Goal: Task Accomplishment & Management: Complete application form

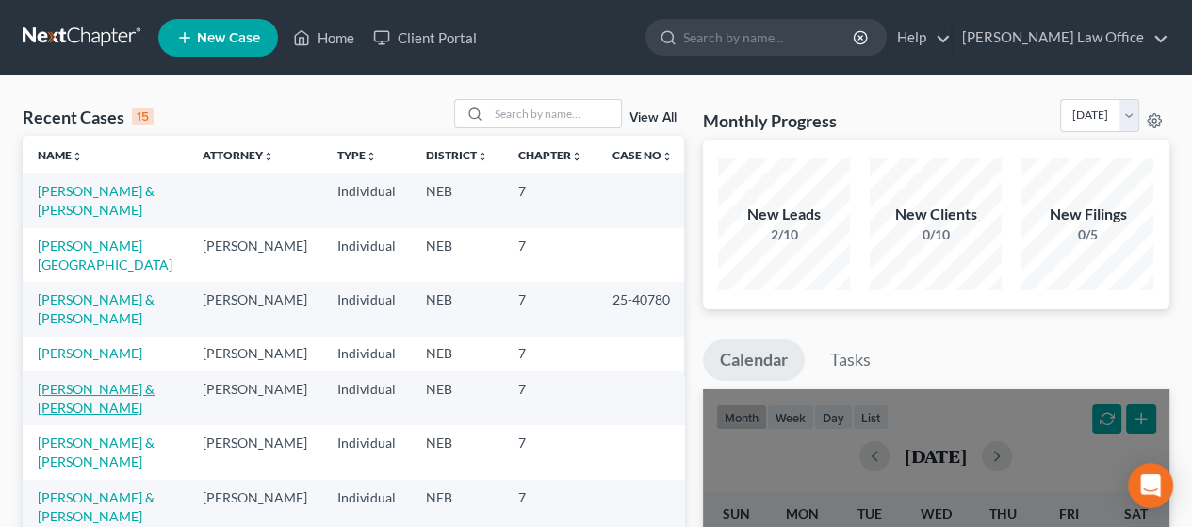
click at [98, 401] on link "[PERSON_NAME] & [PERSON_NAME]" at bounding box center [96, 398] width 117 height 35
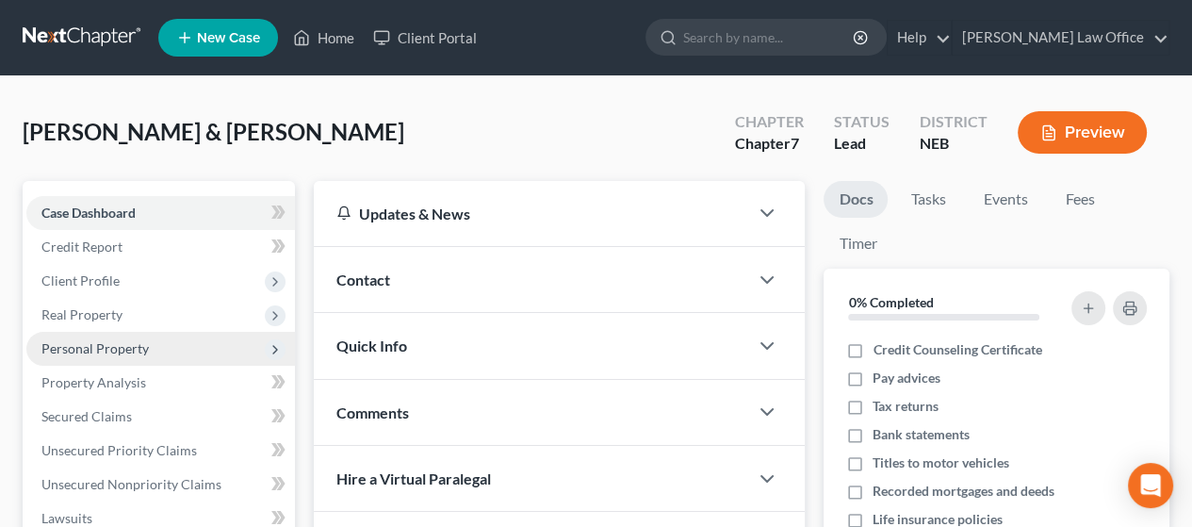
click at [136, 344] on span "Personal Property" at bounding box center [94, 348] width 107 height 16
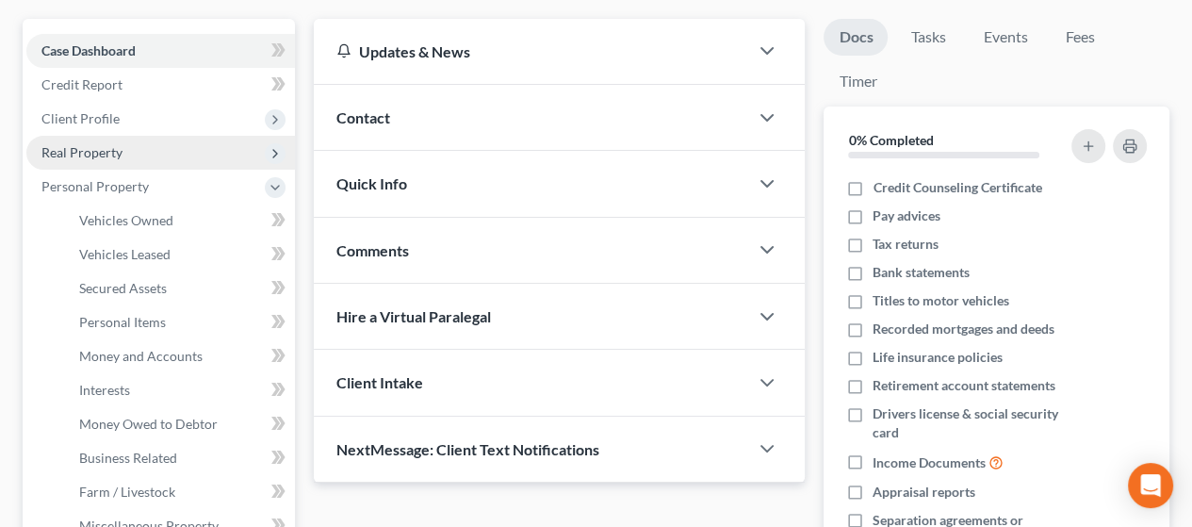
scroll to position [188, 0]
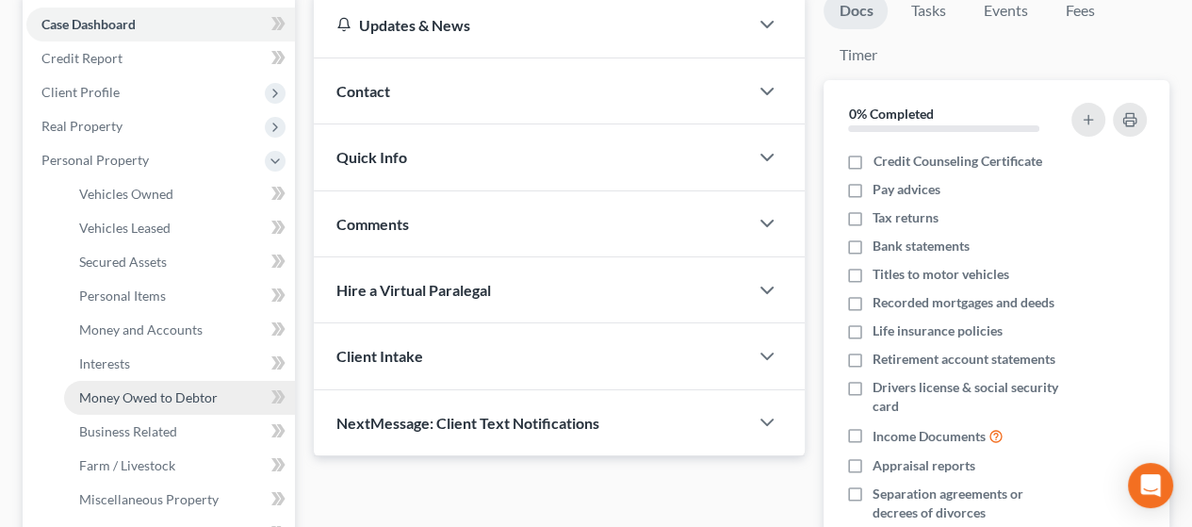
click at [204, 392] on span "Money Owed to Debtor" at bounding box center [148, 397] width 138 height 16
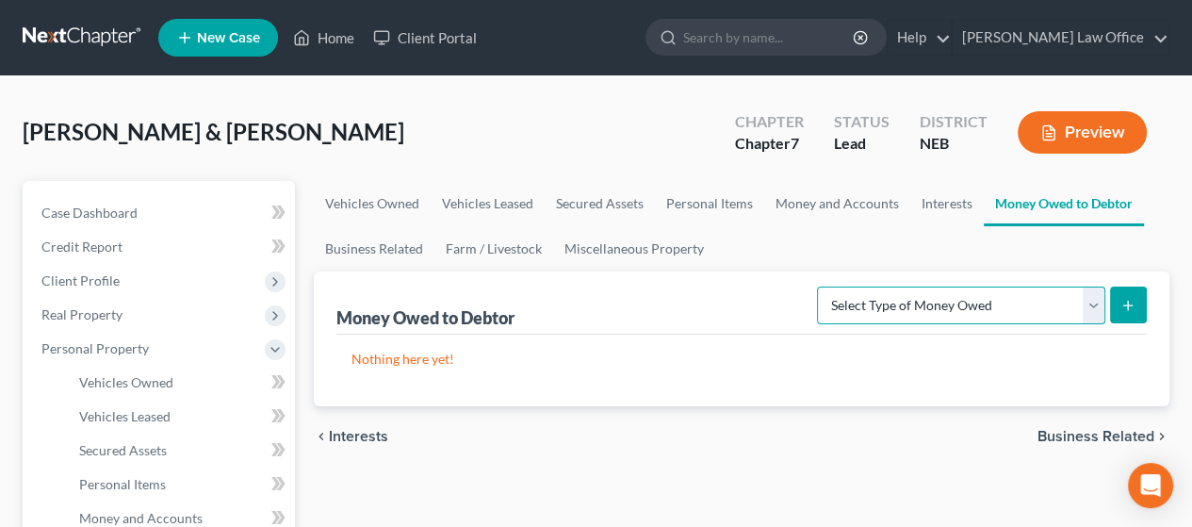
click at [1093, 300] on select "Select Type of Money Owed Accounts Receivable Alimony Child Support Claims Agai…" at bounding box center [961, 305] width 288 height 38
click at [738, 306] on div "Money Owed to Debtor Select Type of Money Owed Accounts Receivable Alimony Chil…" at bounding box center [741, 302] width 810 height 63
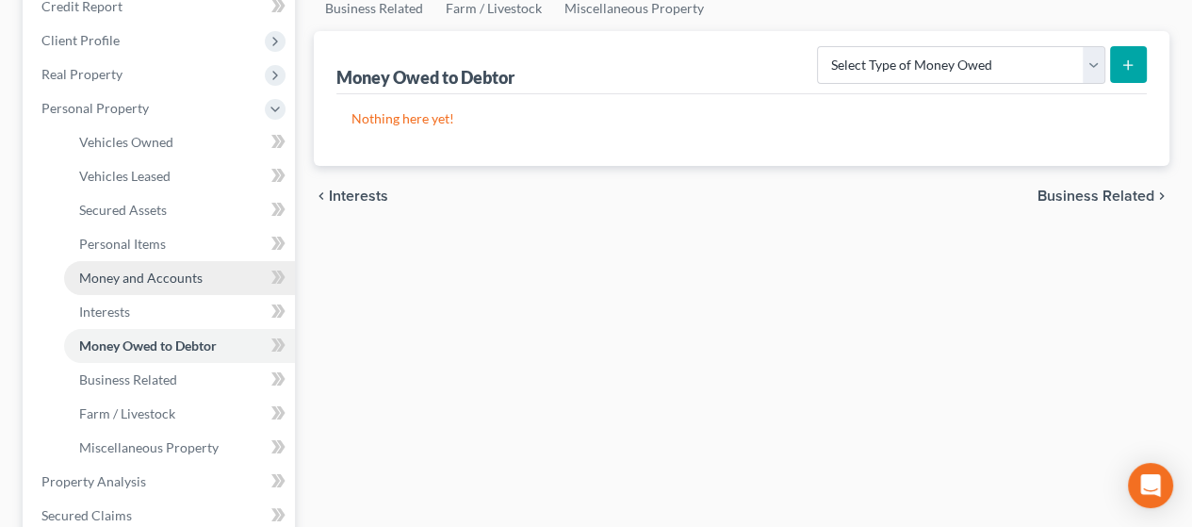
scroll to position [283, 0]
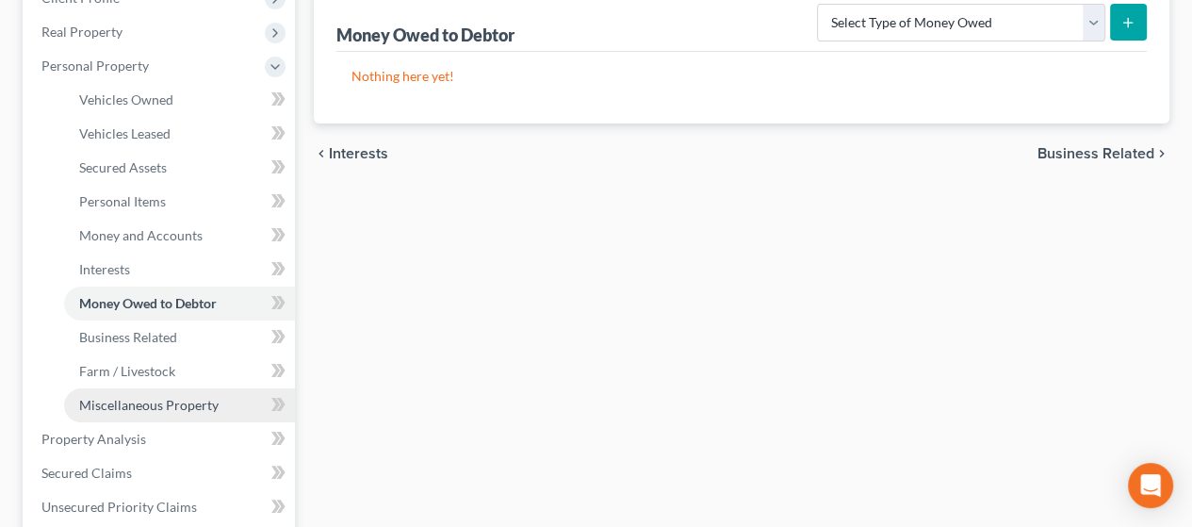
click at [226, 397] on link "Miscellaneous Property" at bounding box center [179, 405] width 231 height 34
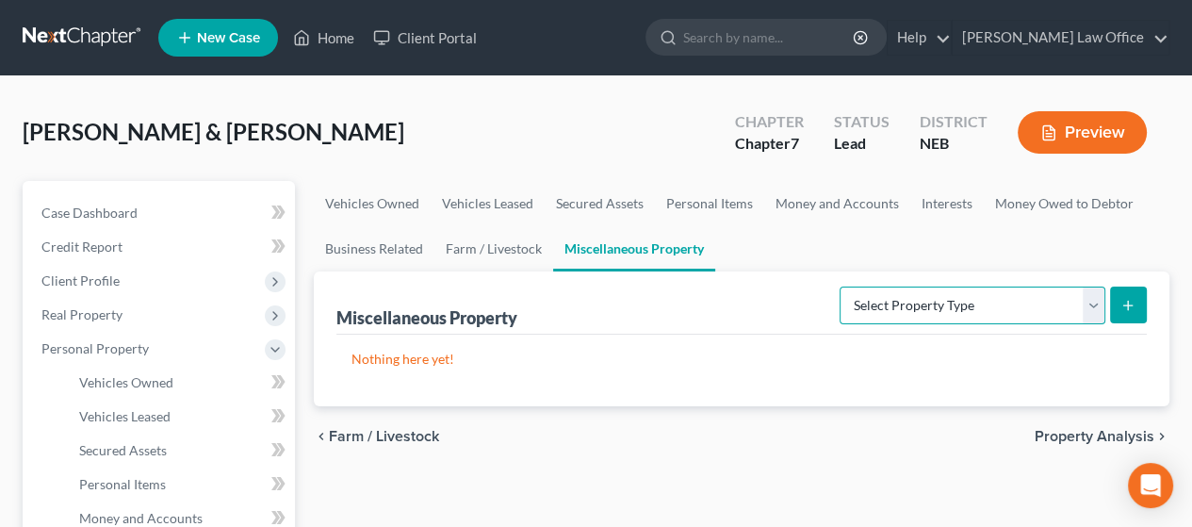
click at [1095, 300] on select "Select Property Type Assigned for Creditor Benefit [DATE] Holding for Another N…" at bounding box center [972, 305] width 266 height 38
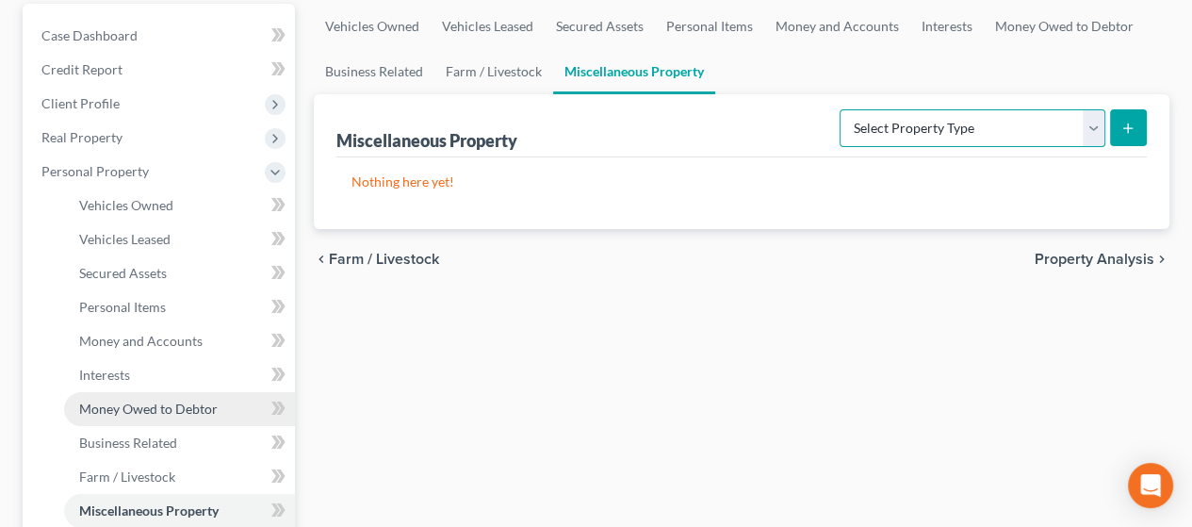
scroll to position [188, 0]
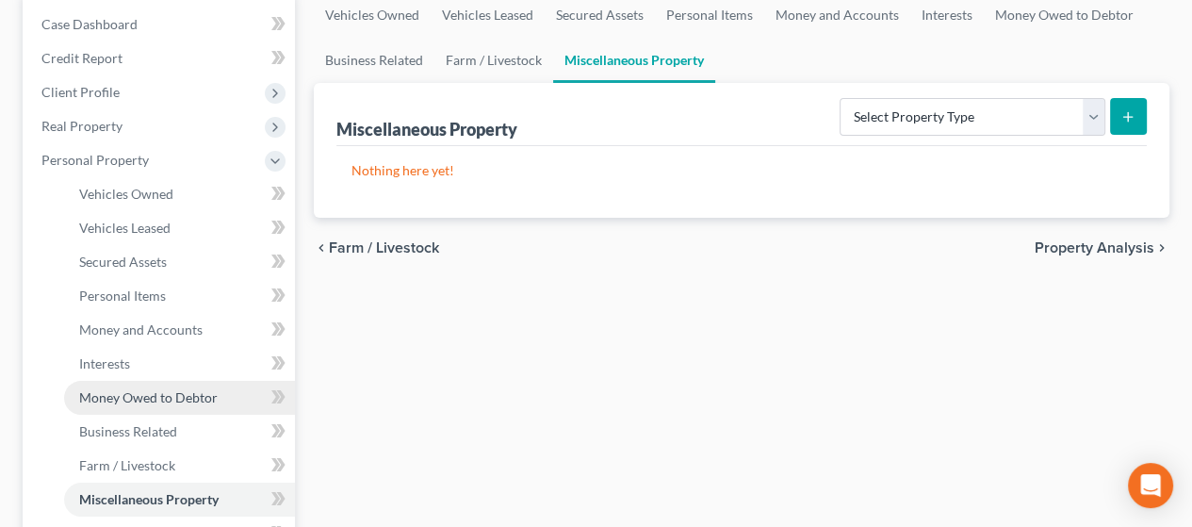
click at [164, 395] on span "Money Owed to Debtor" at bounding box center [148, 397] width 138 height 16
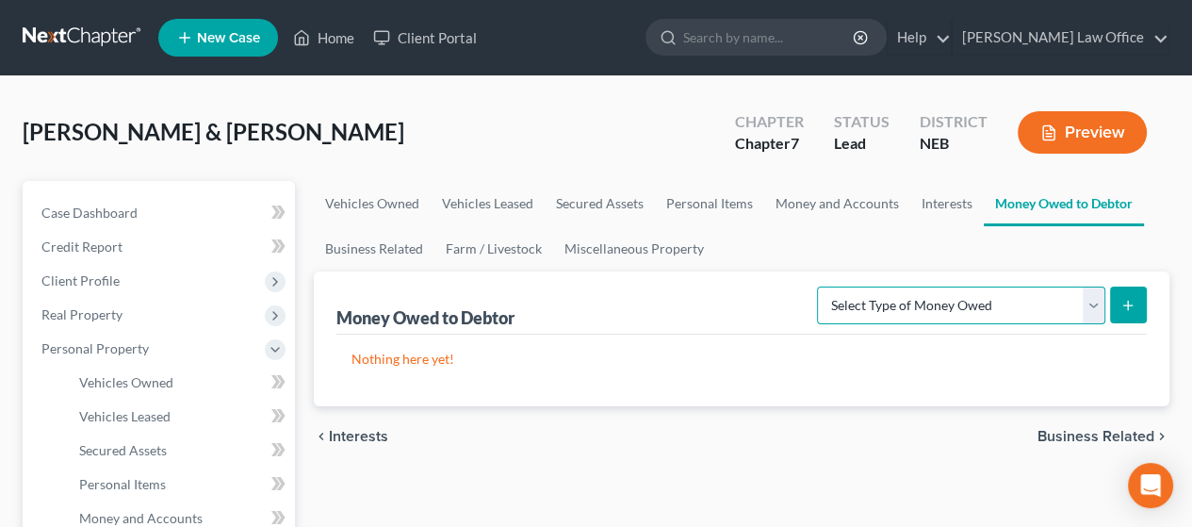
click at [1090, 303] on select "Select Type of Money Owed Accounts Receivable Alimony Child Support Claims Agai…" at bounding box center [961, 305] width 288 height 38
select select "other_contingent_and_unliquidated_claims"
click at [817, 286] on select "Select Type of Money Owed Accounts Receivable Alimony Child Support Claims Agai…" at bounding box center [961, 305] width 288 height 38
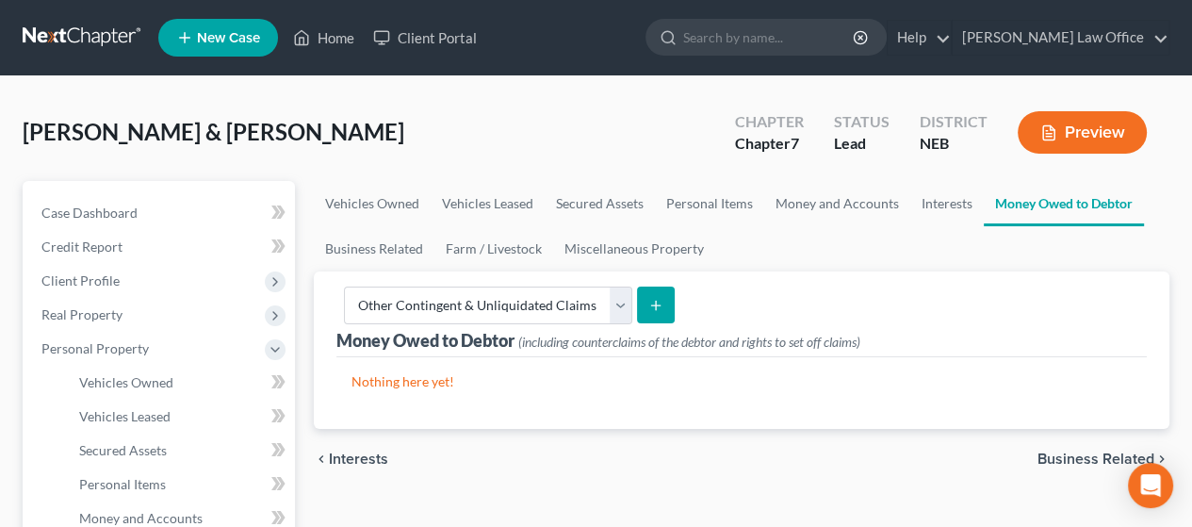
click at [655, 294] on button "submit" at bounding box center [655, 304] width 37 height 37
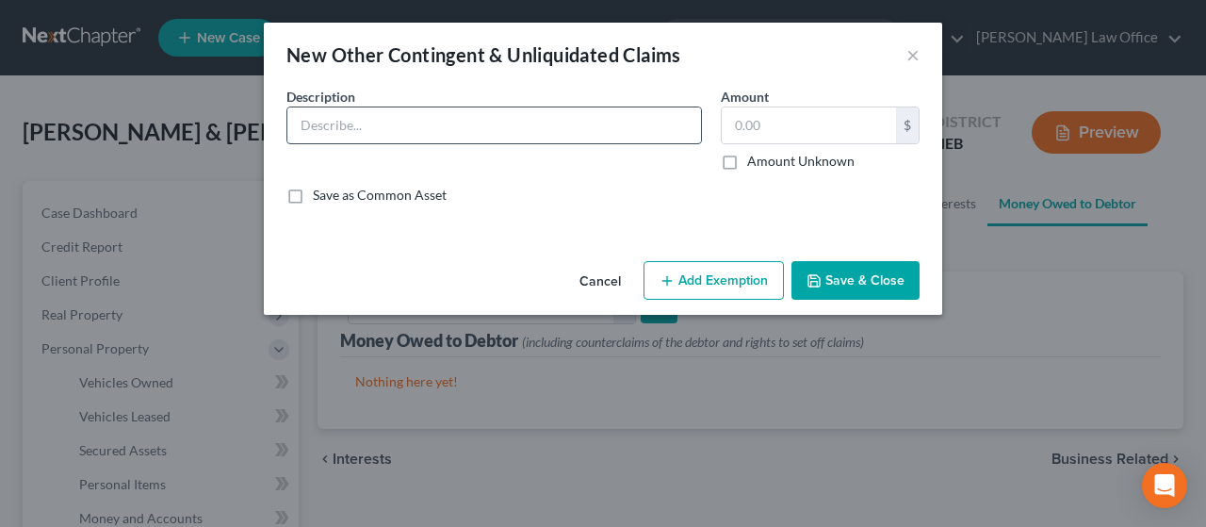
drag, startPoint x: 372, startPoint y: 124, endPoint x: 392, endPoint y: 116, distance: 21.5
click at [375, 122] on input "text" at bounding box center [493, 125] width 413 height 36
type input "Garnishment Refund"
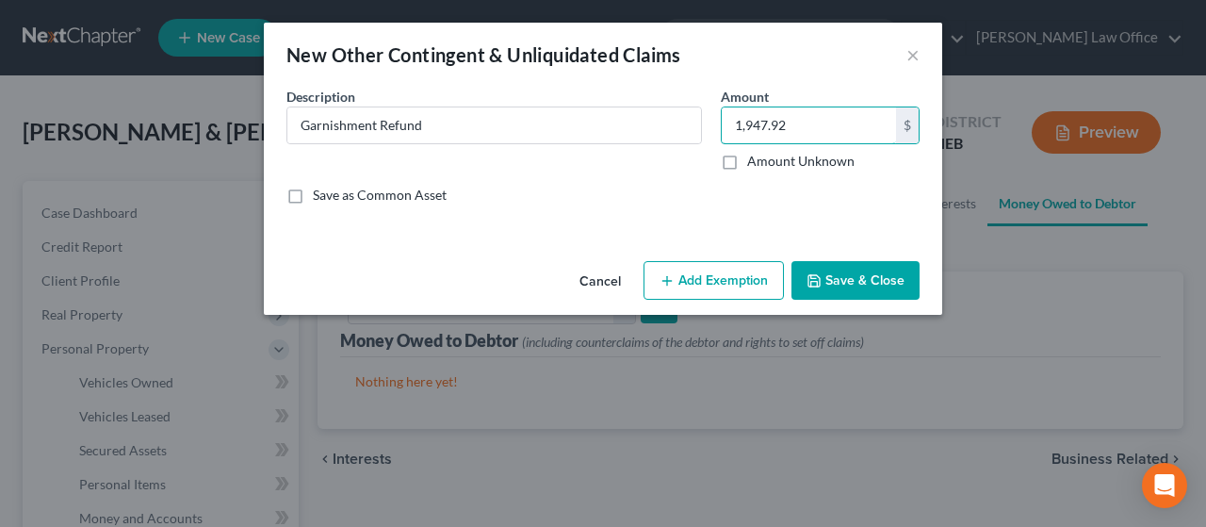
type input "1,947.92"
click at [731, 276] on button "Add Exemption" at bounding box center [713, 281] width 140 height 40
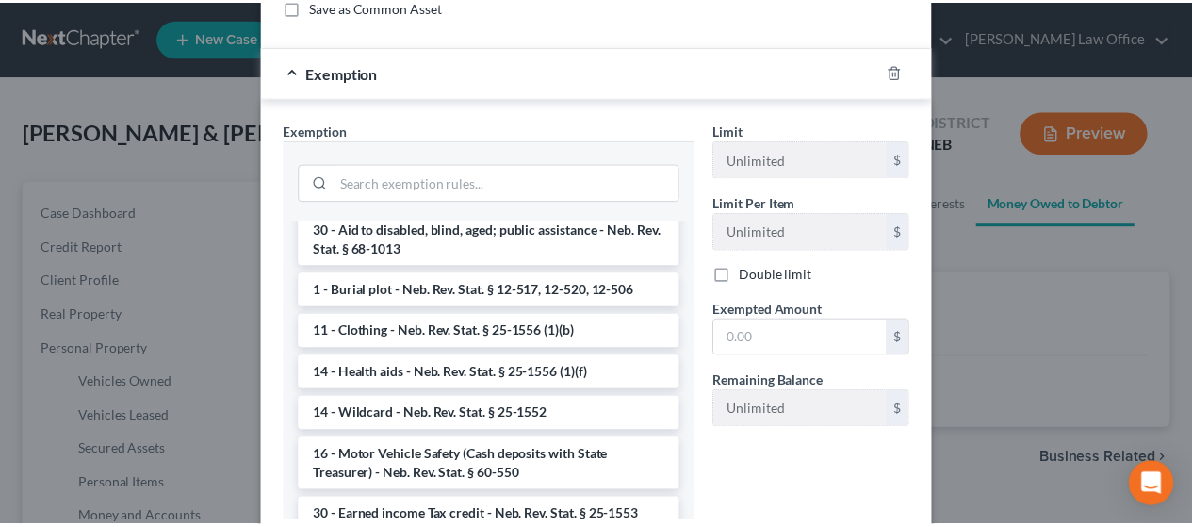
scroll to position [659, 0]
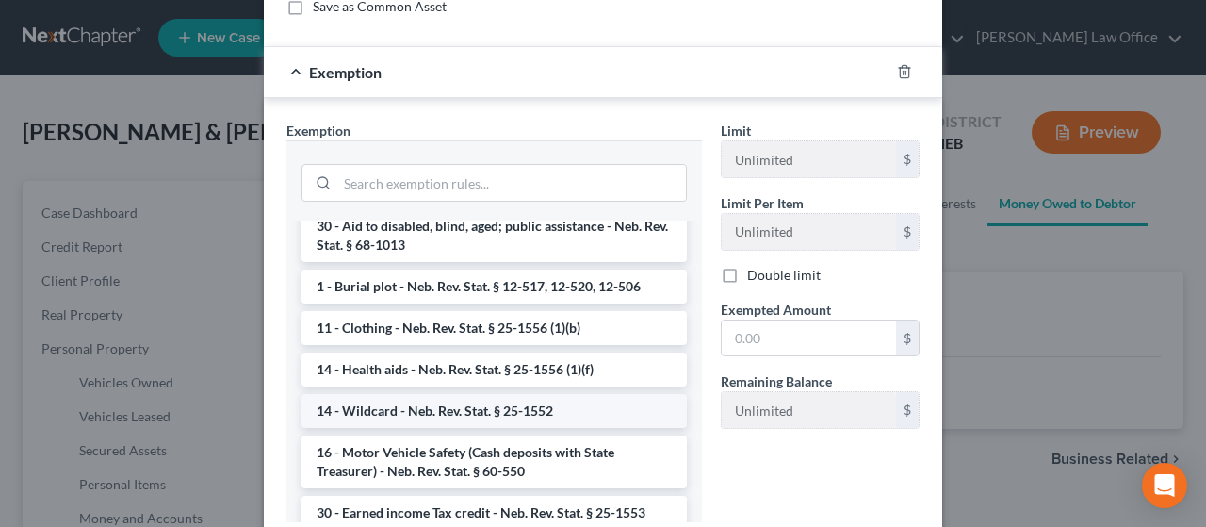
click at [511, 413] on li "14 - Wildcard - Neb. Rev. Stat. § 25-1552" at bounding box center [493, 411] width 385 height 34
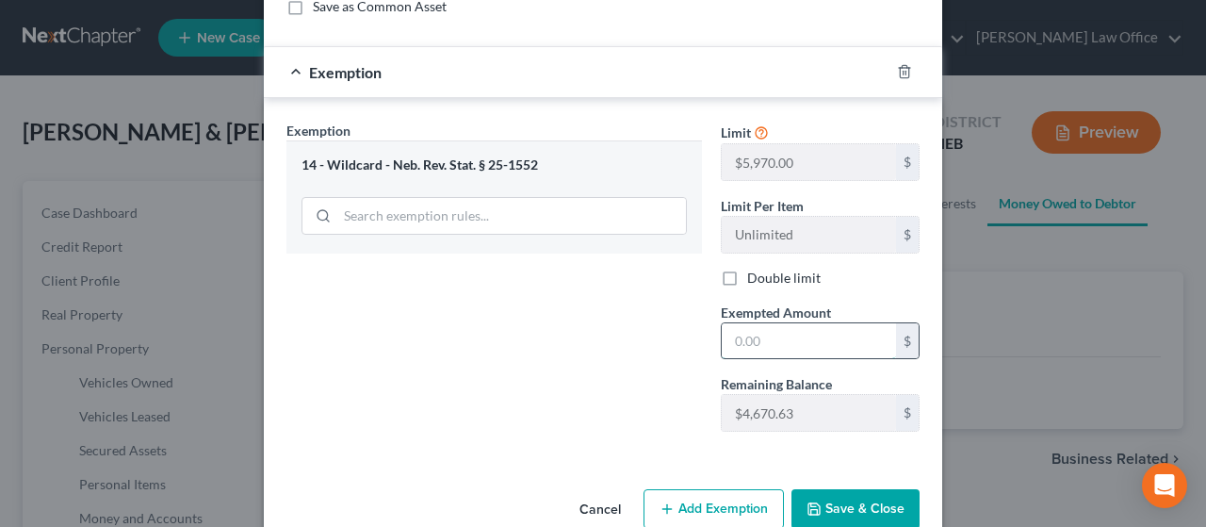
click at [752, 334] on input "text" at bounding box center [809, 341] width 174 height 36
type input "1,947.92"
click at [843, 505] on button "Save & Close" at bounding box center [855, 509] width 128 height 40
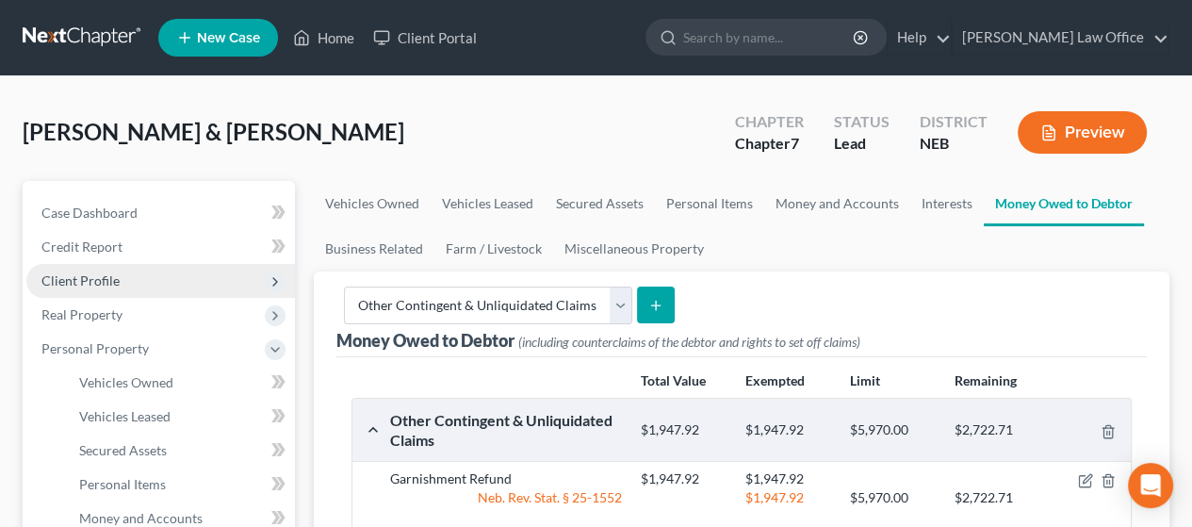
click at [102, 276] on span "Client Profile" at bounding box center [80, 280] width 78 height 16
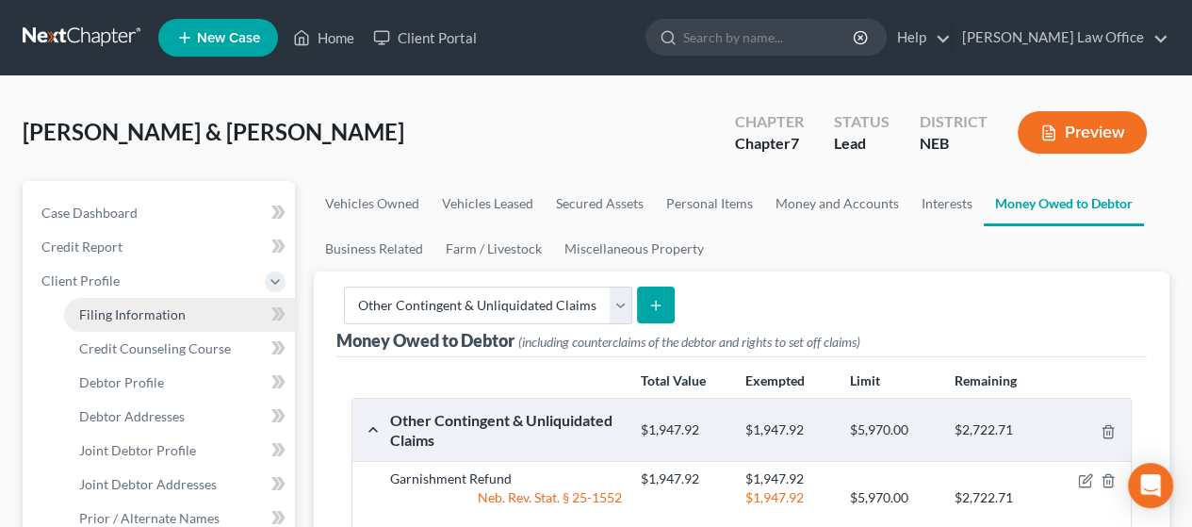
click at [147, 314] on span "Filing Information" at bounding box center [132, 314] width 106 height 16
select select "1"
select select "0"
select select "48"
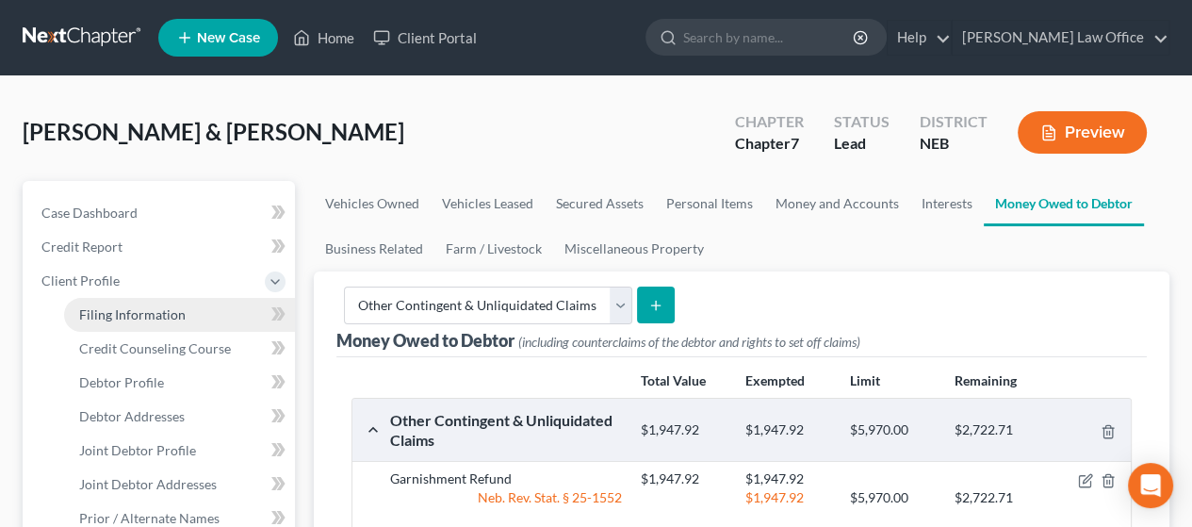
select select "30"
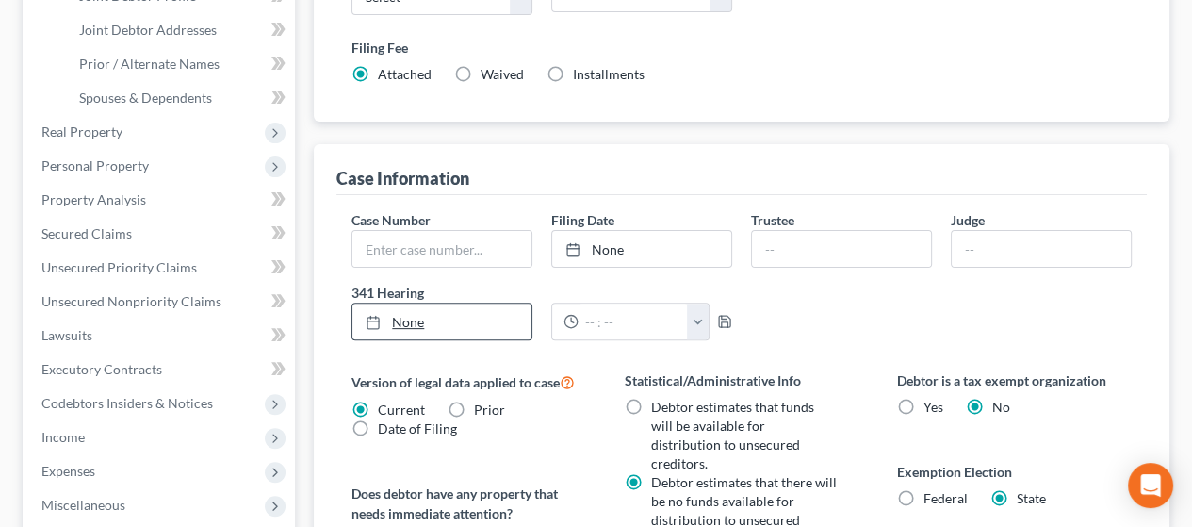
scroll to position [471, 0]
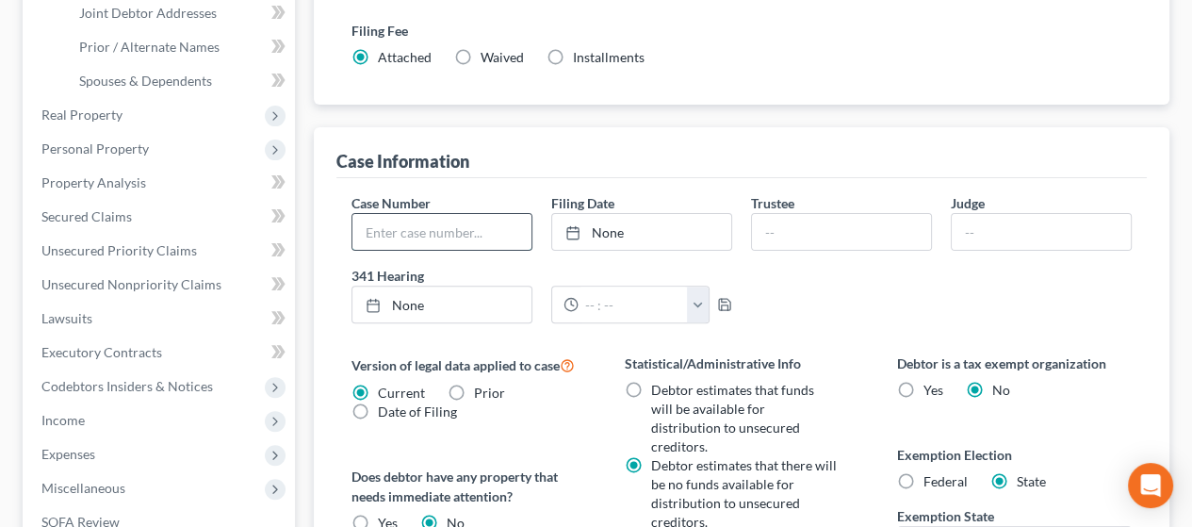
click at [426, 232] on input "text" at bounding box center [441, 232] width 179 height 36
type input "25-41036"
type input "[DATE]"
click at [613, 226] on link "None" at bounding box center [641, 232] width 179 height 36
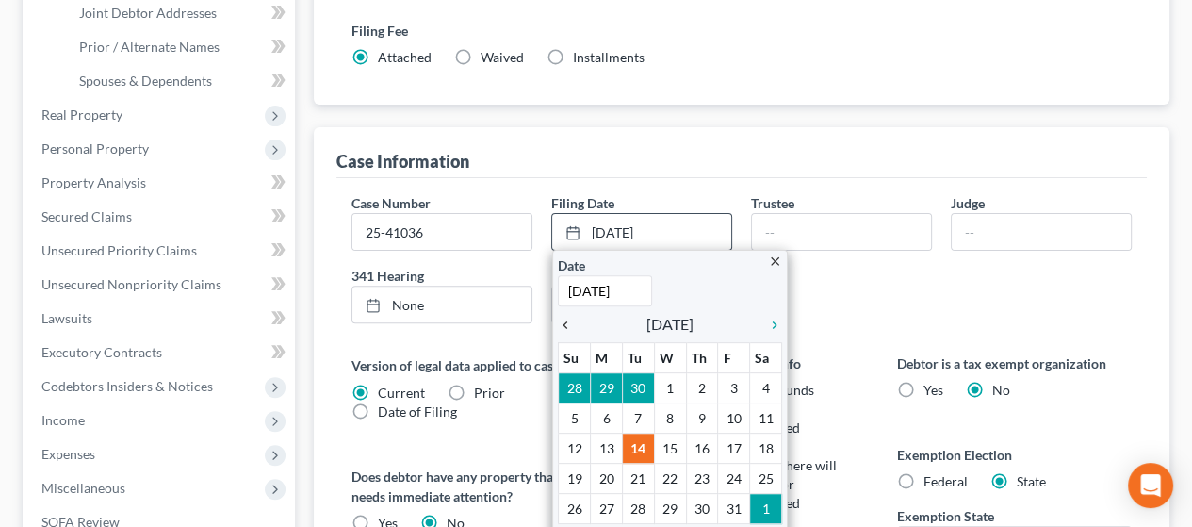
click at [564, 320] on icon "chevron_left" at bounding box center [570, 324] width 24 height 15
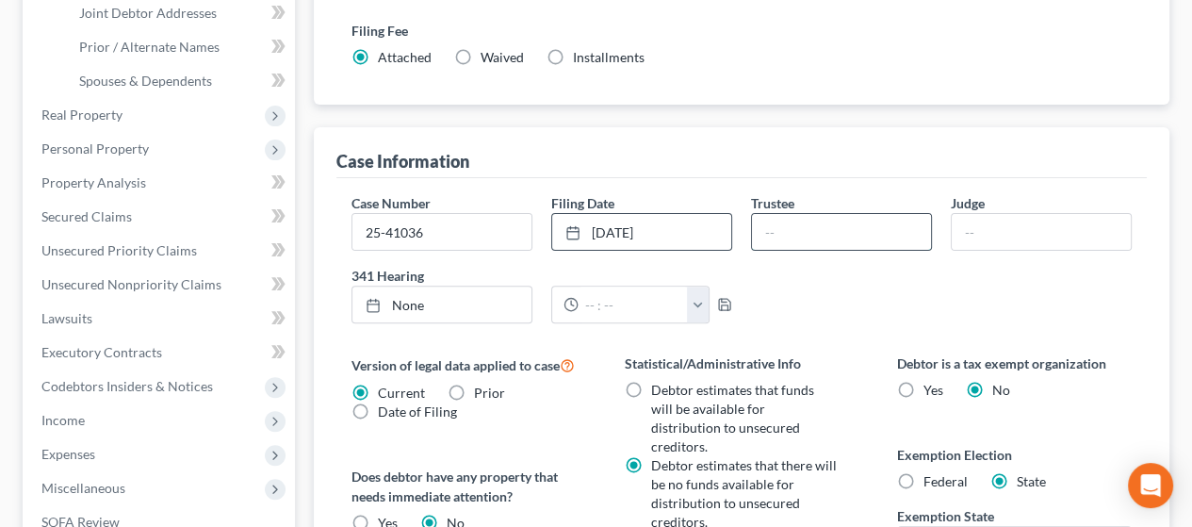
click at [809, 229] on input "text" at bounding box center [841, 232] width 179 height 36
type input "[PERSON_NAME]"
type input "[DATE]"
click at [414, 297] on link "None" at bounding box center [441, 304] width 179 height 36
click at [613, 301] on input "text" at bounding box center [632, 304] width 109 height 36
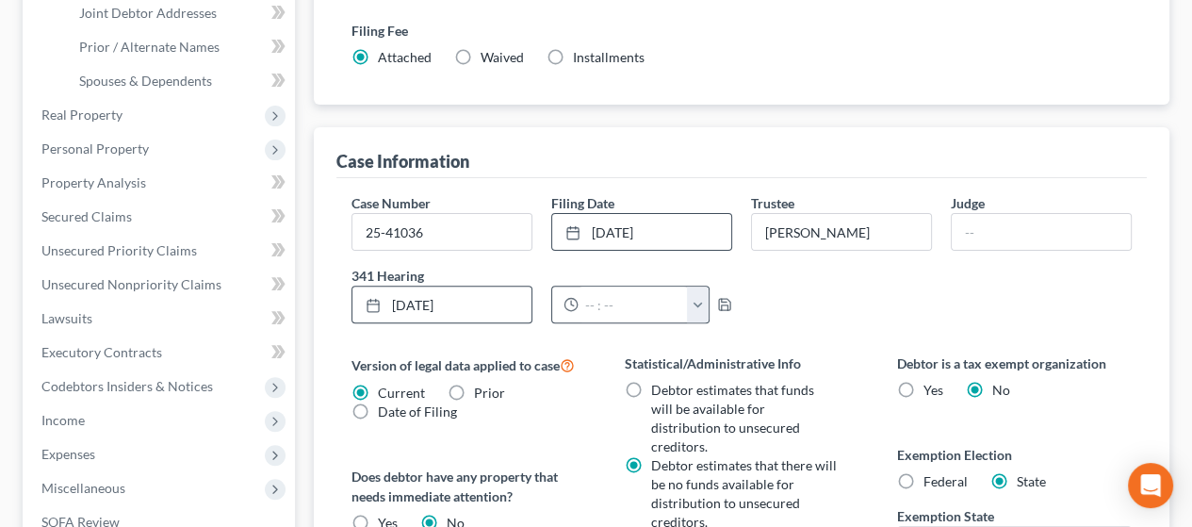
click at [573, 300] on icon at bounding box center [570, 304] width 15 height 15
click at [576, 300] on icon at bounding box center [570, 304] width 15 height 15
click at [571, 300] on polyline at bounding box center [572, 302] width 3 height 5
click at [723, 300] on icon "button" at bounding box center [724, 304] width 15 height 15
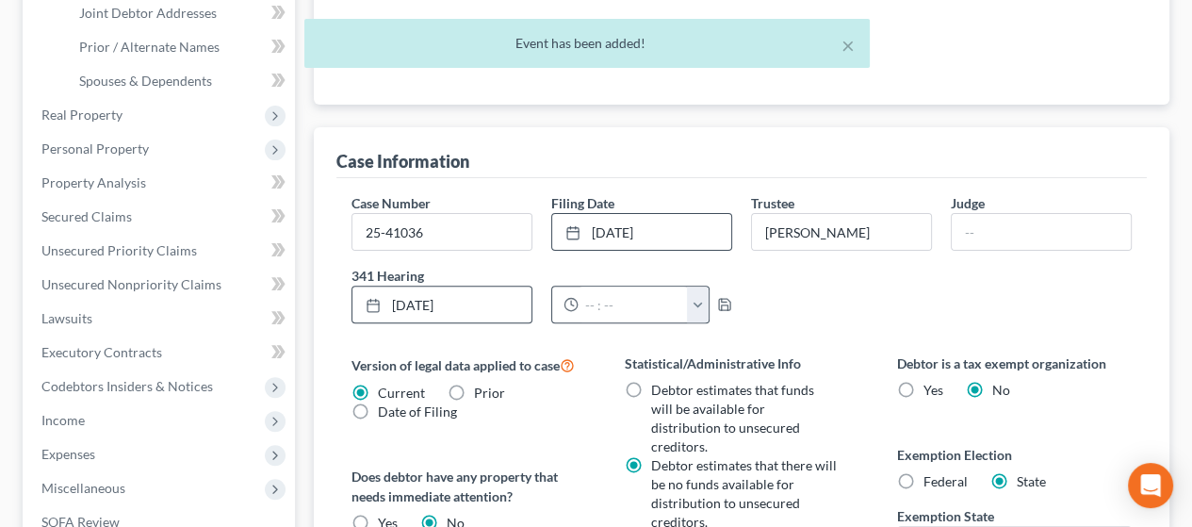
click at [697, 300] on button "button" at bounding box center [698, 304] width 22 height 36
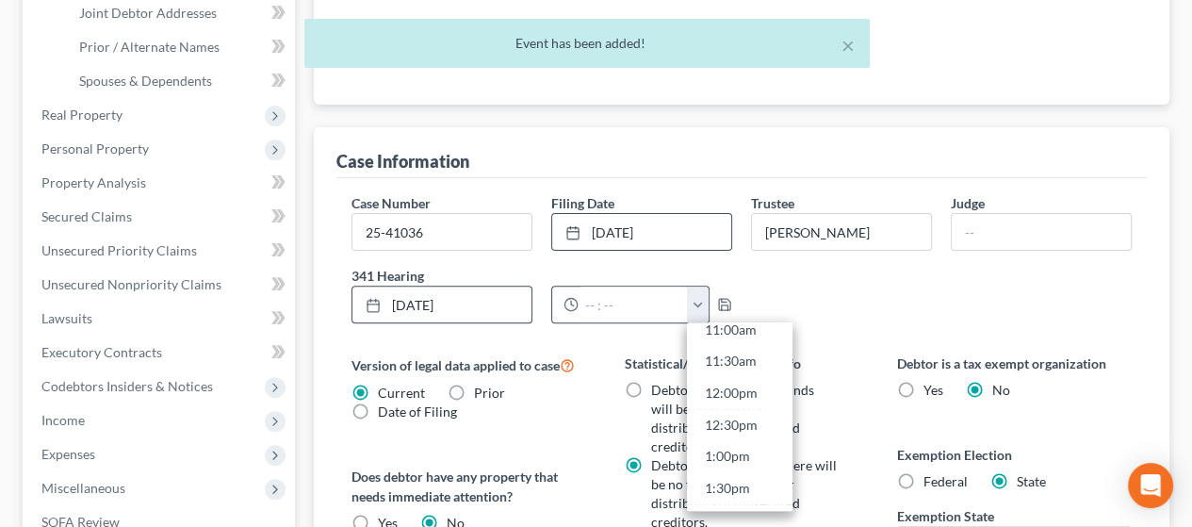
scroll to position [754, 0]
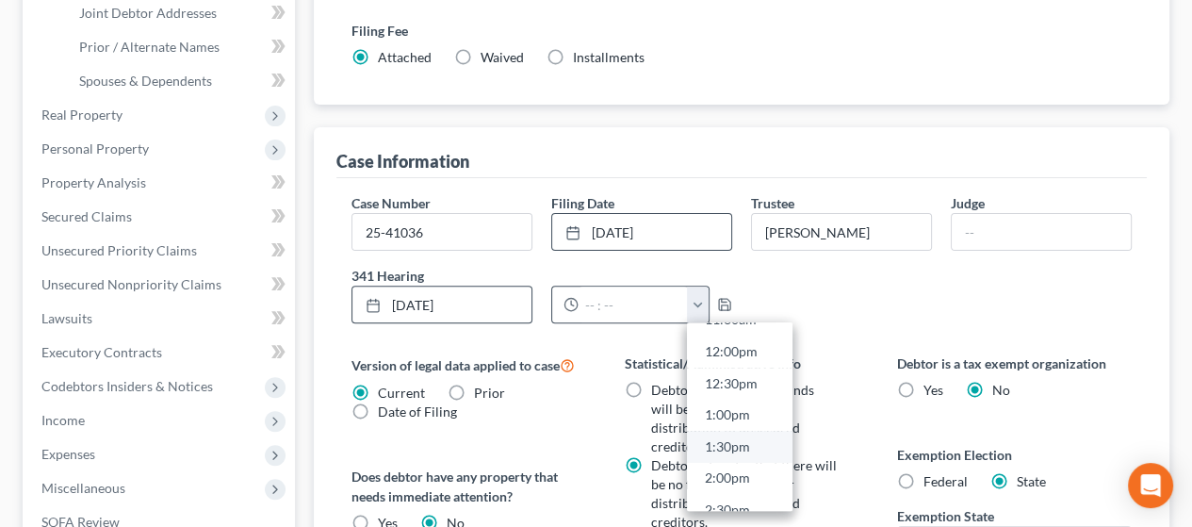
click at [730, 439] on link "1:30pm" at bounding box center [739, 446] width 105 height 32
type input "1:30pm"
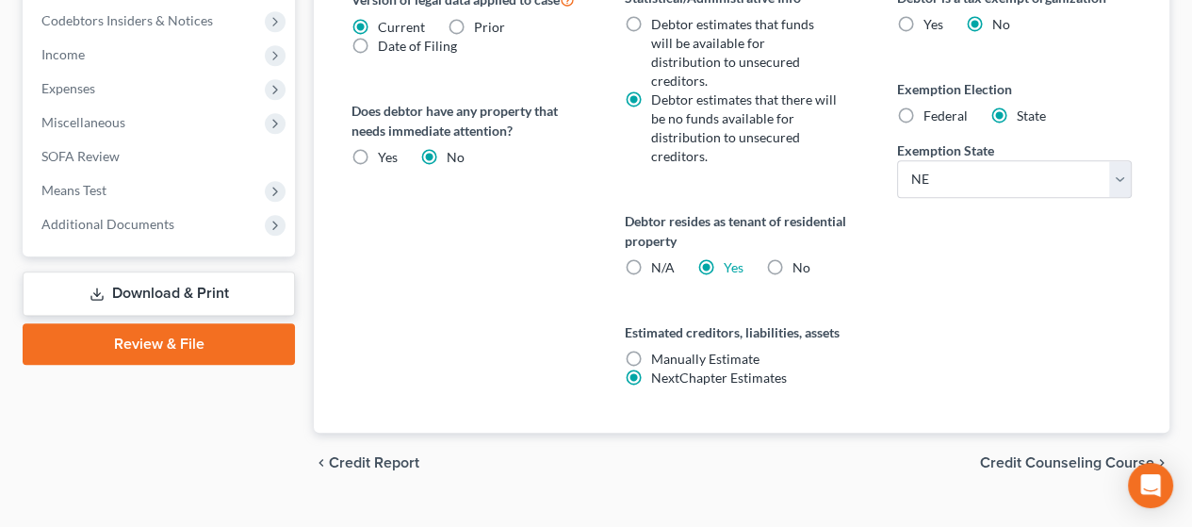
scroll to position [852, 0]
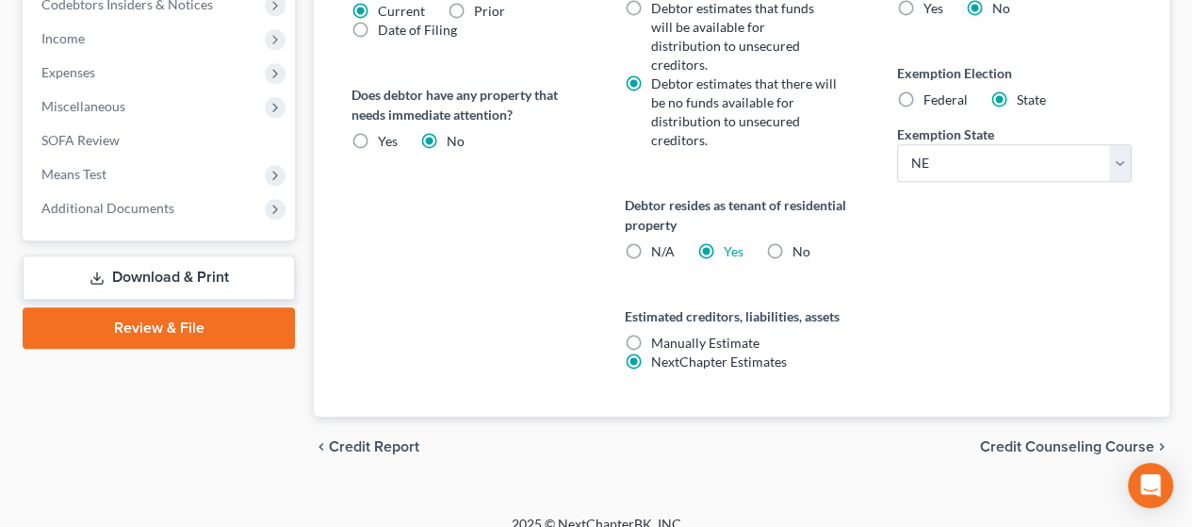
click at [1059, 439] on span "Credit Counseling Course" at bounding box center [1067, 446] width 174 height 15
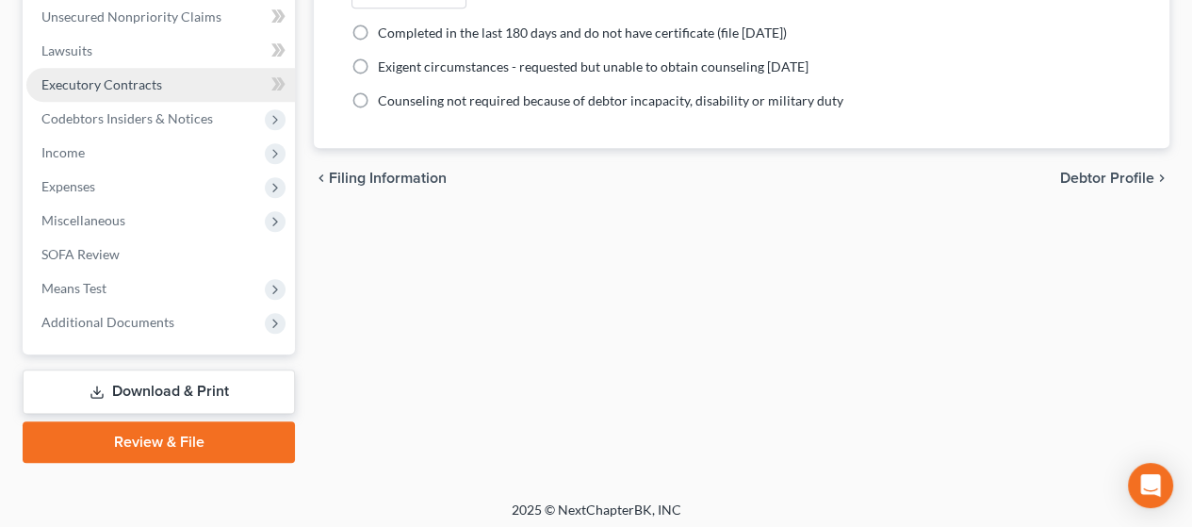
scroll to position [744, 0]
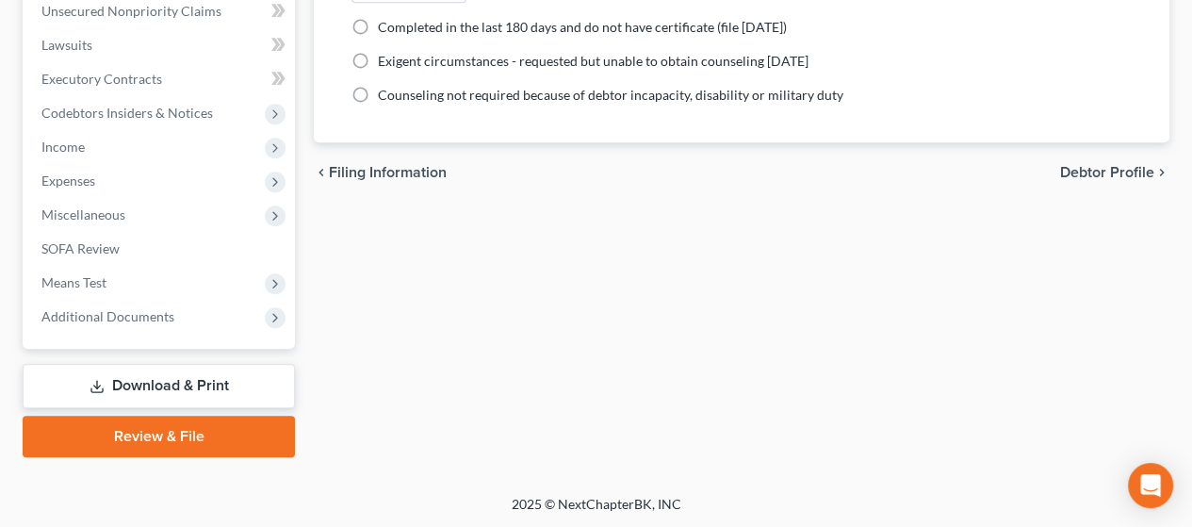
click at [203, 380] on link "Download & Print" at bounding box center [159, 386] width 272 height 44
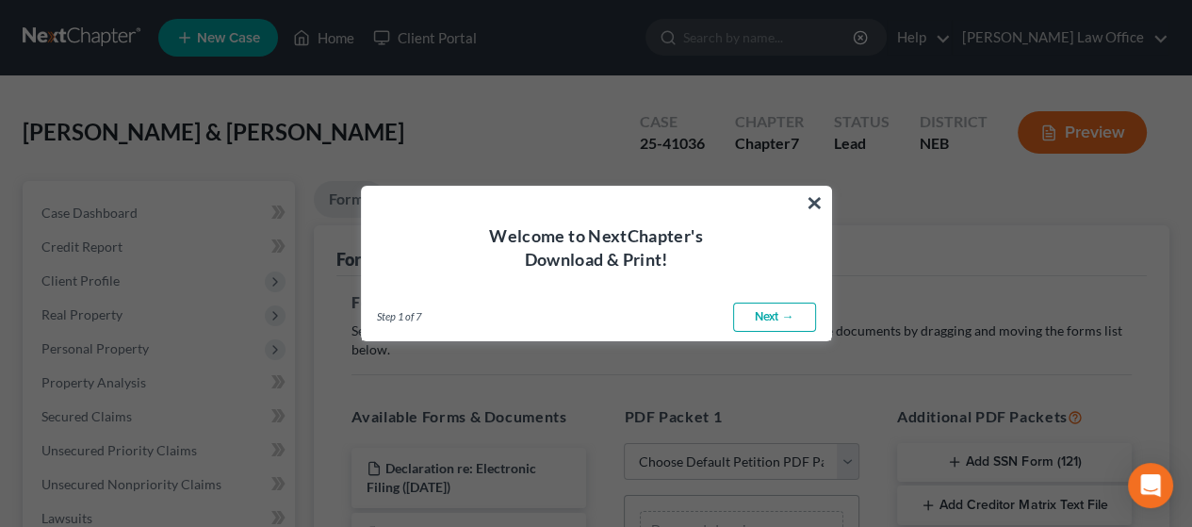
click at [778, 312] on link "Next →" at bounding box center [774, 317] width 83 height 30
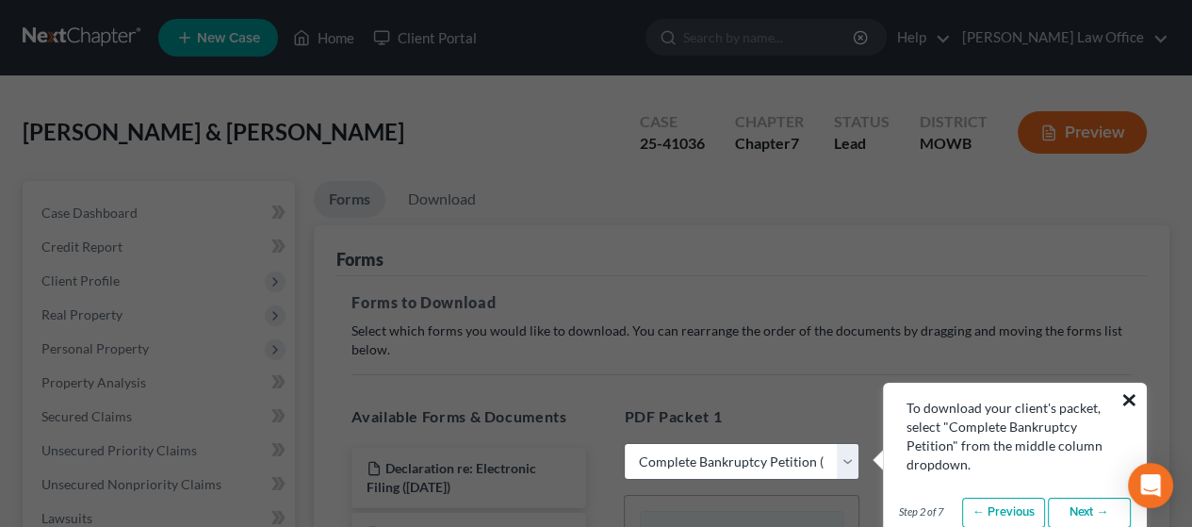
click at [1131, 398] on button "×" at bounding box center [1129, 399] width 18 height 30
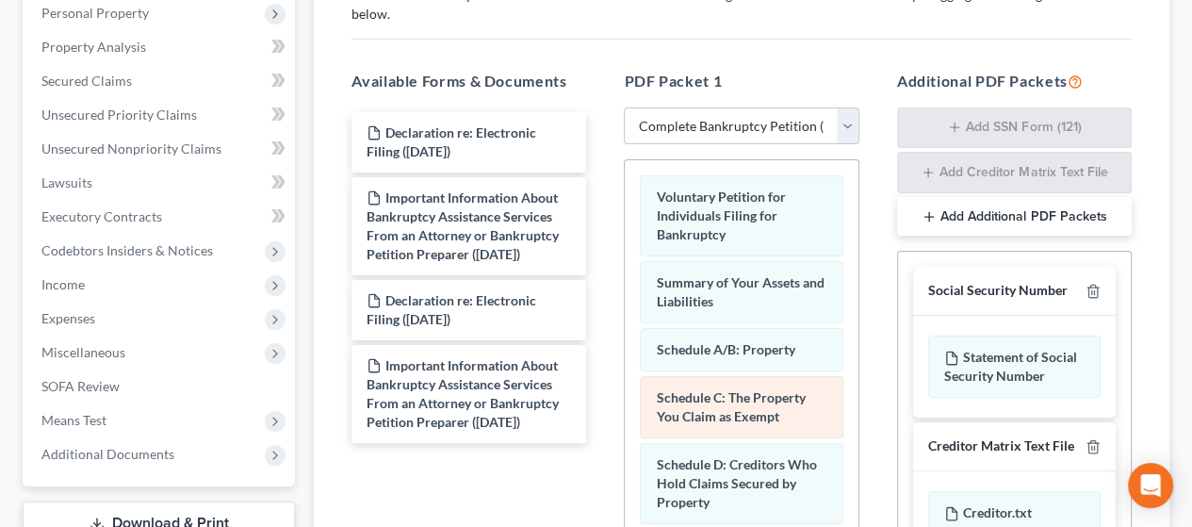
scroll to position [377, 0]
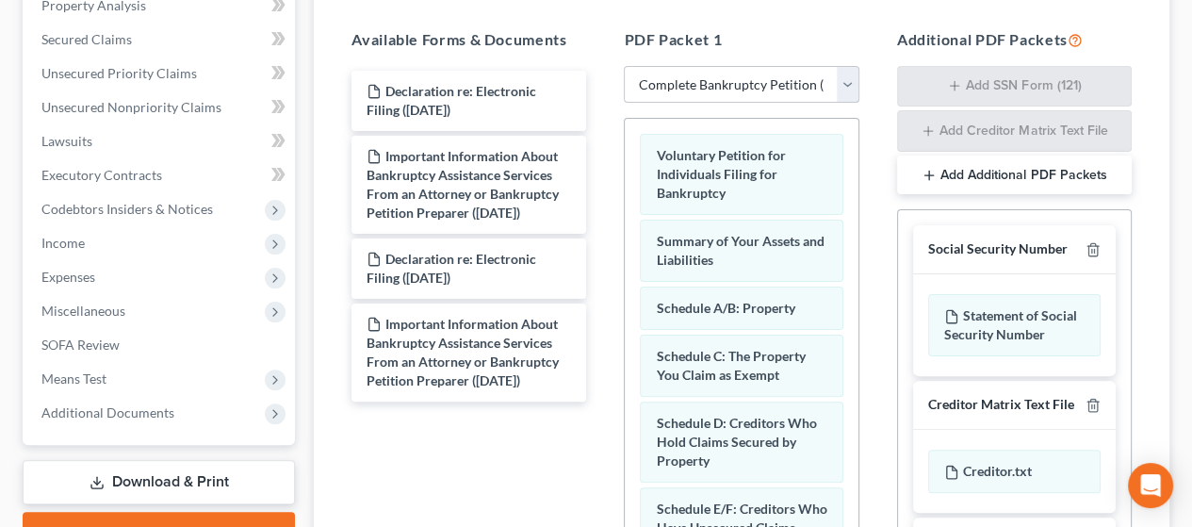
click at [843, 82] on select "Choose Default Petition PDF Packet Complete Bankruptcy Petition (all forms and …" at bounding box center [741, 85] width 235 height 38
select select "2"
click at [624, 66] on select "Choose Default Petition PDF Packet Complete Bankruptcy Petition (all forms and …" at bounding box center [741, 85] width 235 height 38
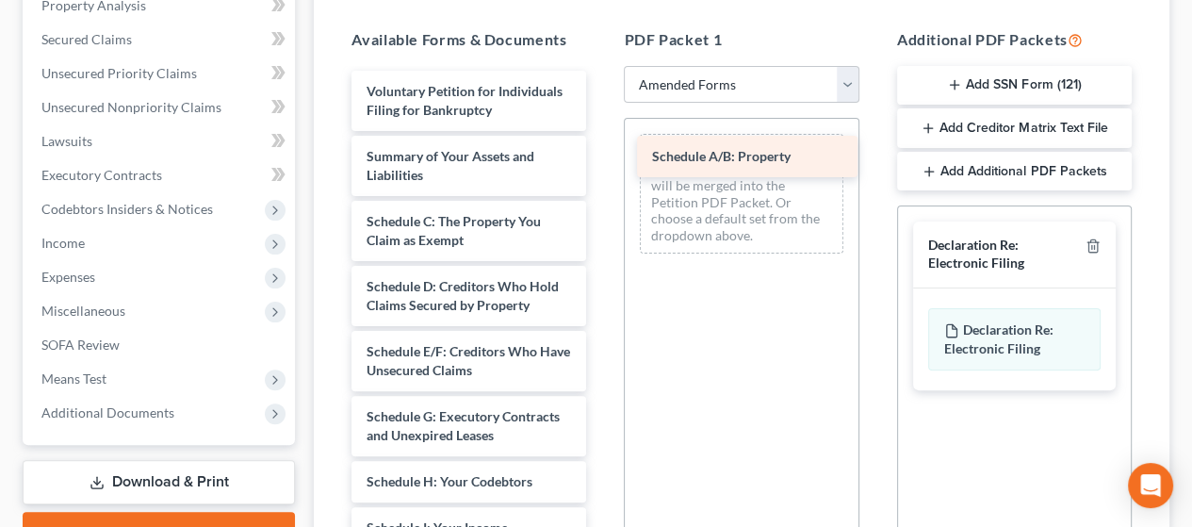
drag, startPoint x: 439, startPoint y: 234, endPoint x: 723, endPoint y: 151, distance: 296.3
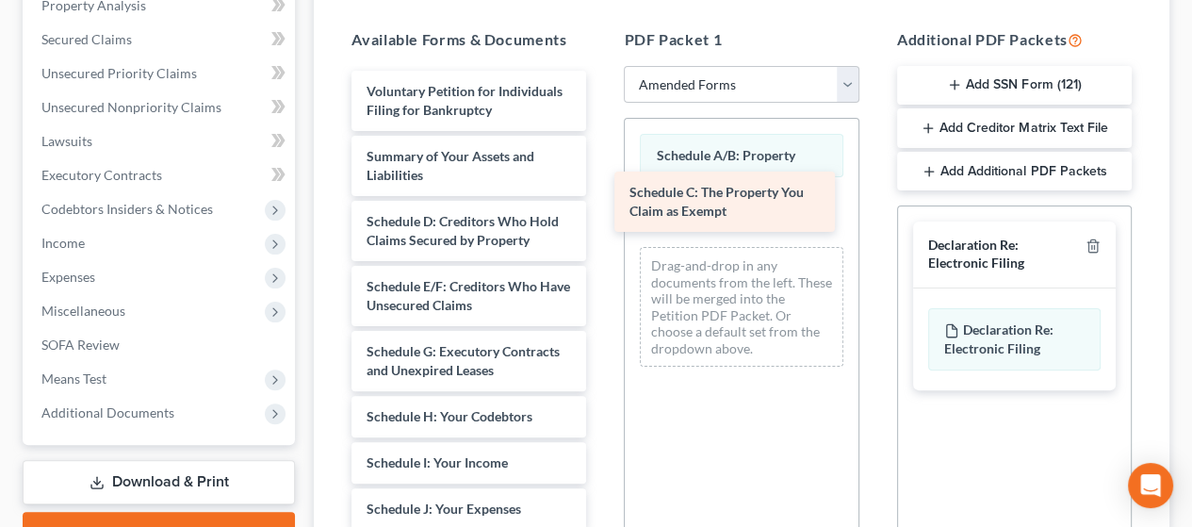
drag, startPoint x: 478, startPoint y: 239, endPoint x: 740, endPoint y: 193, distance: 266.8
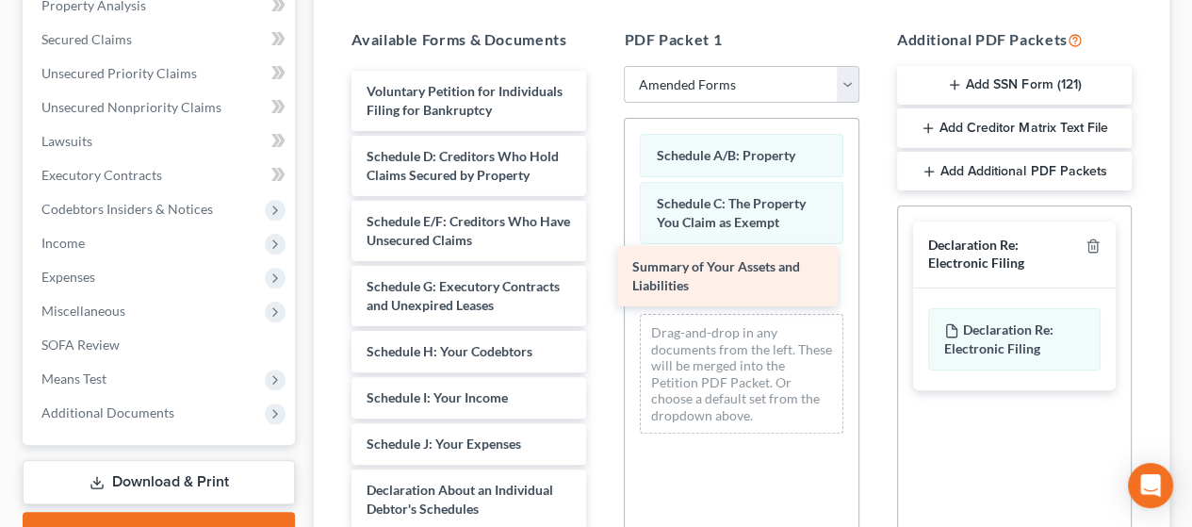
drag, startPoint x: 445, startPoint y: 166, endPoint x: 710, endPoint y: 259, distance: 281.5
click at [601, 259] on div "Summary of Your Assets and Liabilities Voluntary Petition for Individuals Filin…" at bounding box center [468, 537] width 265 height 932
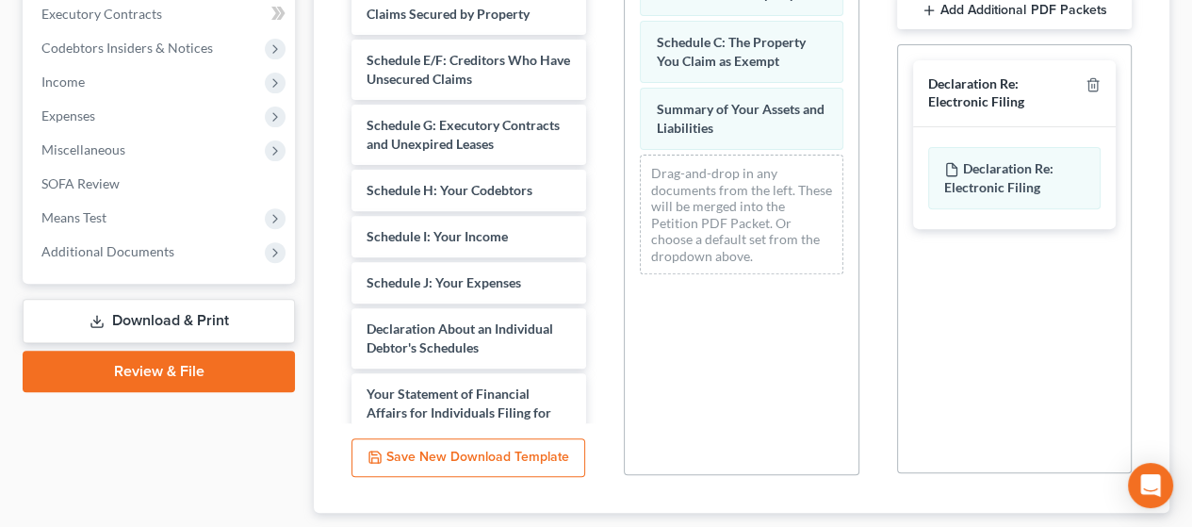
scroll to position [654, 0]
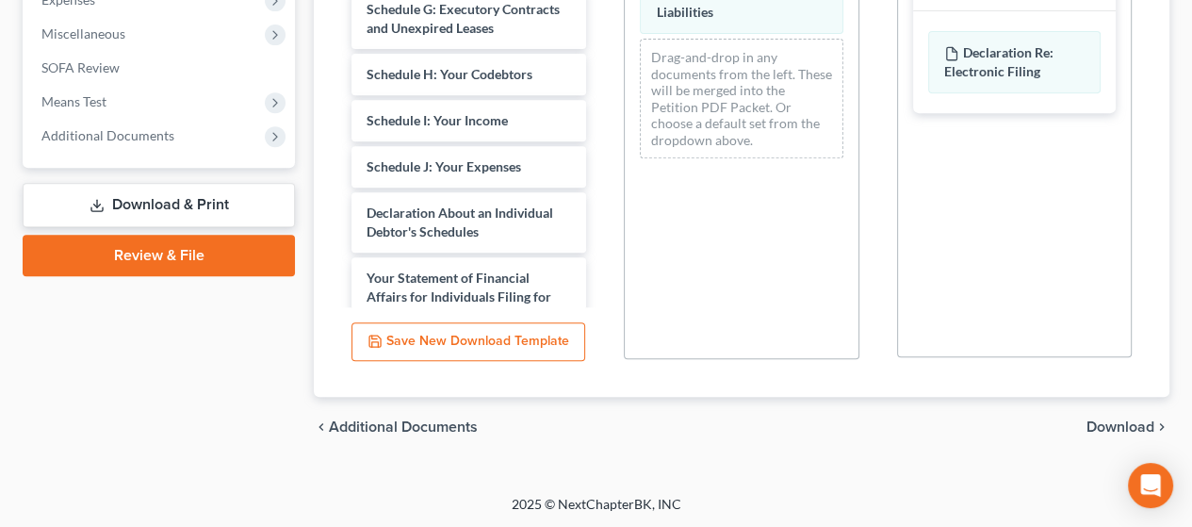
click at [1118, 419] on span "Download" at bounding box center [1120, 426] width 68 height 15
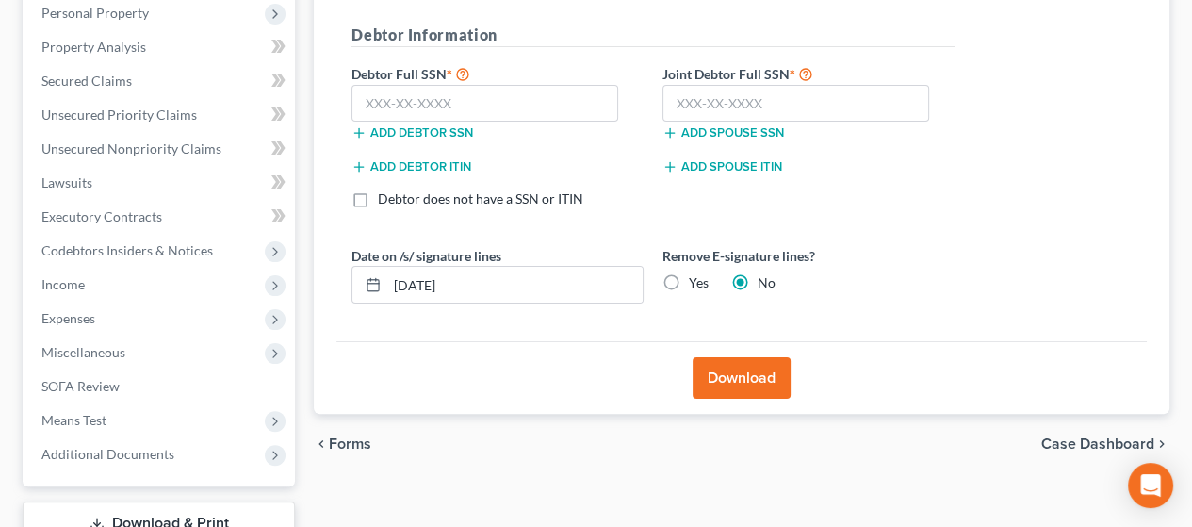
scroll to position [379, 0]
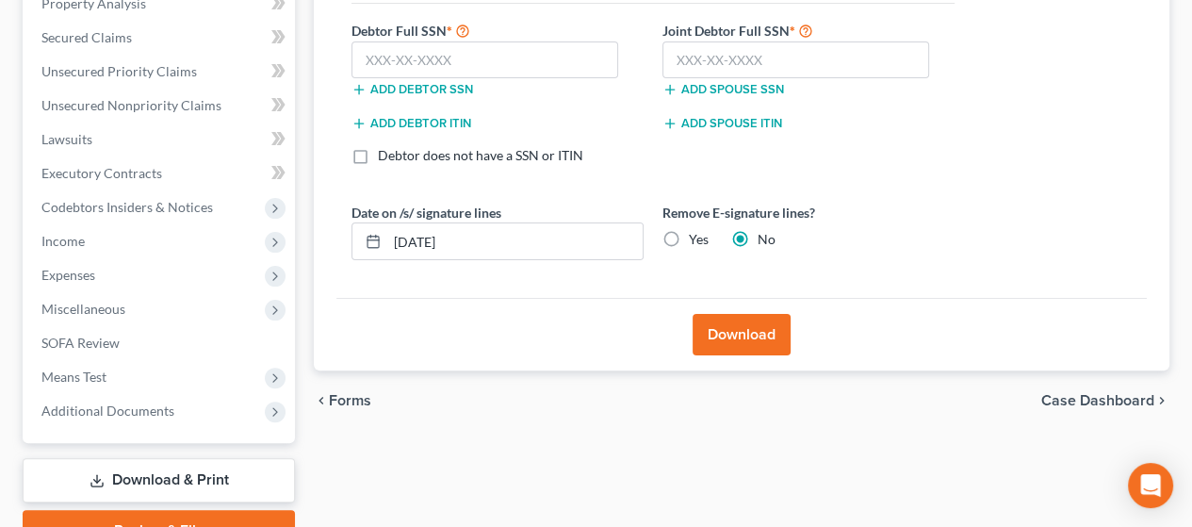
click at [753, 329] on button "Download" at bounding box center [741, 334] width 98 height 41
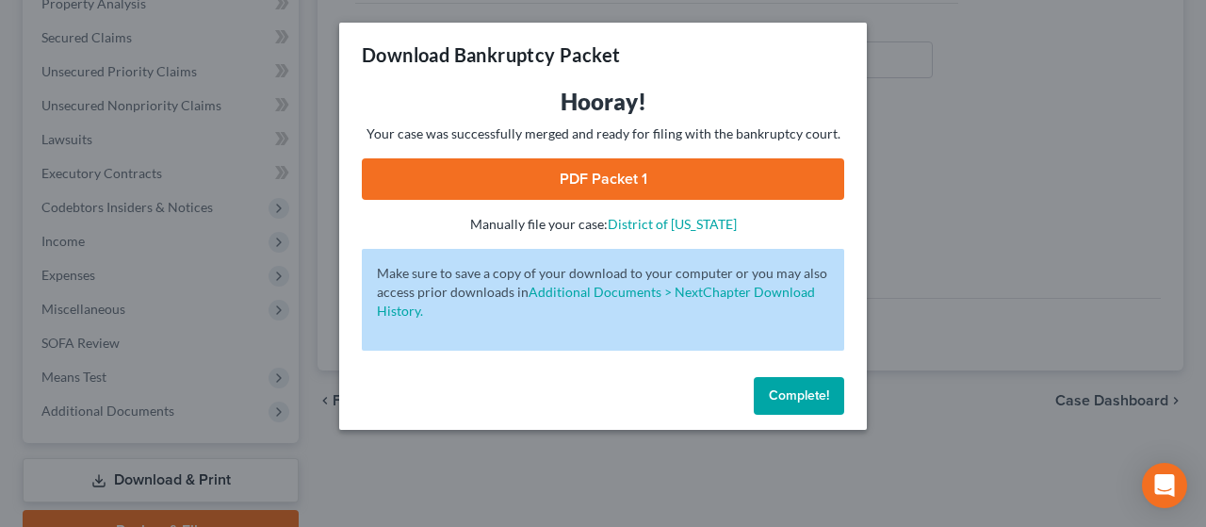
click at [681, 163] on link "PDF Packet 1" at bounding box center [603, 178] width 482 height 41
click at [818, 397] on span "Complete!" at bounding box center [799, 395] width 60 height 16
